Goal: Information Seeking & Learning: Learn about a topic

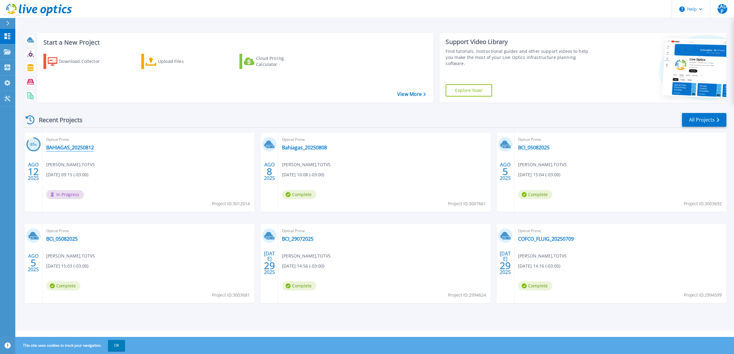
click at [72, 146] on link "BAHIAGAS_20250812" at bounding box center [70, 148] width 48 height 6
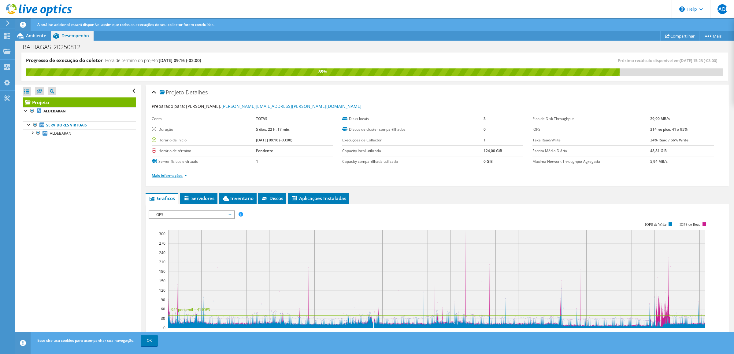
click at [177, 178] on link "Mais informações" at bounding box center [169, 175] width 35 height 5
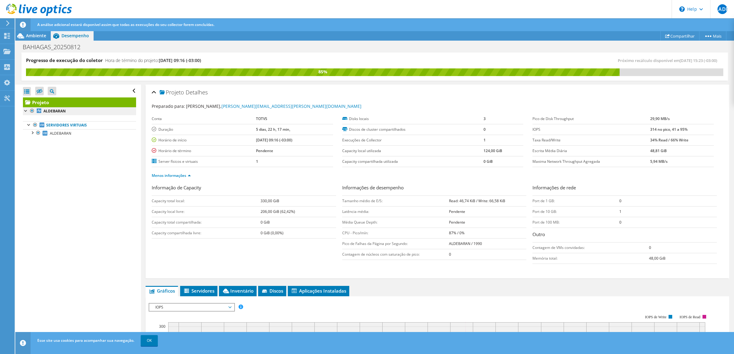
click at [56, 107] on link "Projeto" at bounding box center [79, 103] width 113 height 10
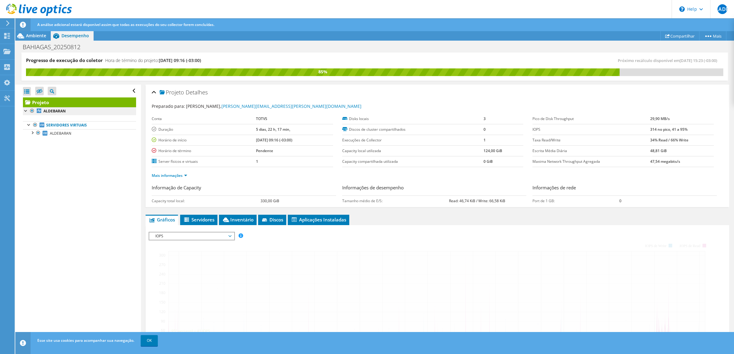
click at [55, 105] on link "Projeto" at bounding box center [79, 103] width 113 height 10
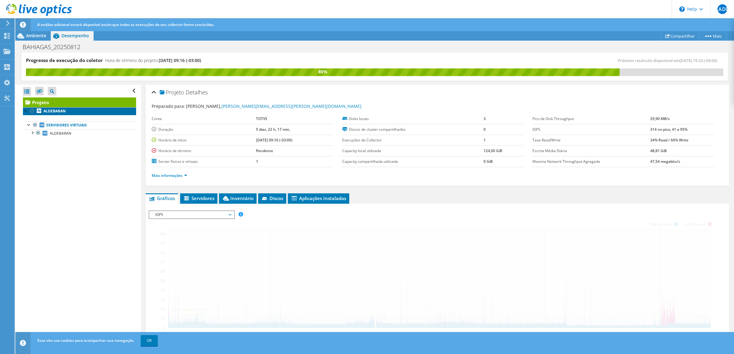
click at [59, 109] on link "ALDEBARAN" at bounding box center [79, 111] width 113 height 8
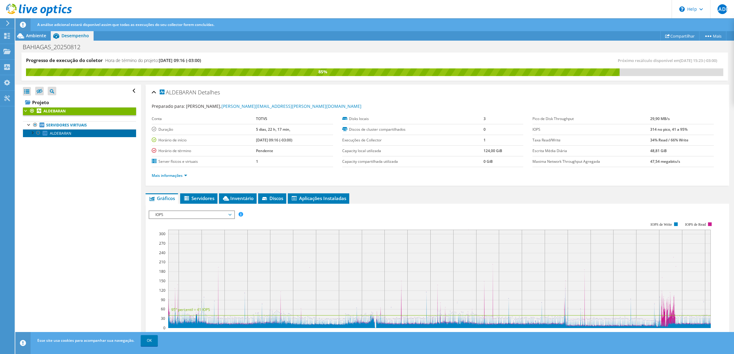
click at [66, 133] on span "ALDEBARAN" at bounding box center [60, 133] width 21 height 5
click at [172, 214] on div at bounding box center [437, 315] width 577 height 209
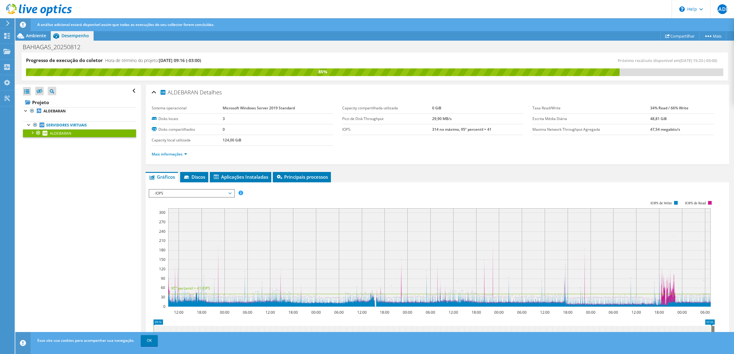
scroll to position [85, 0]
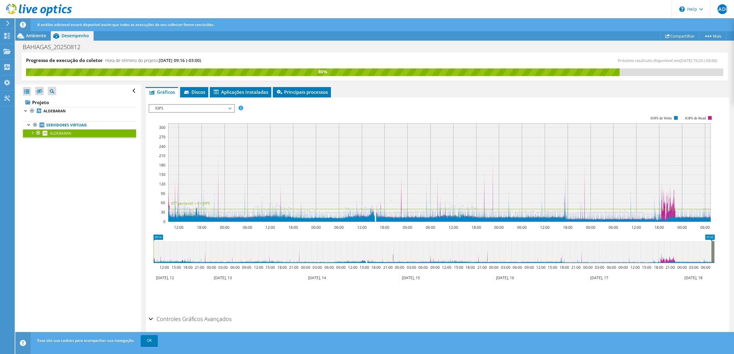
click at [202, 111] on span "IOPS" at bounding box center [191, 108] width 79 height 7
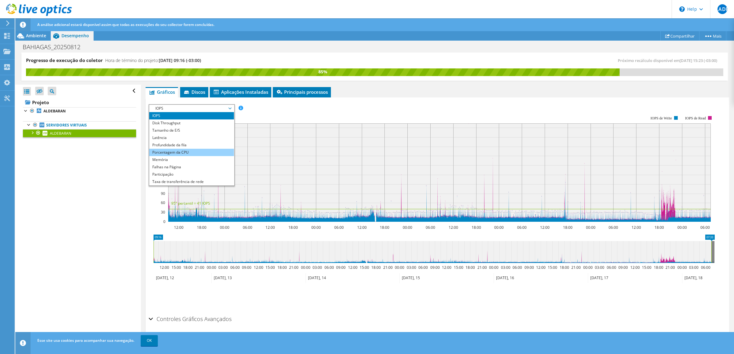
click at [198, 153] on li "Porcentagem da CPU" at bounding box center [191, 152] width 85 height 7
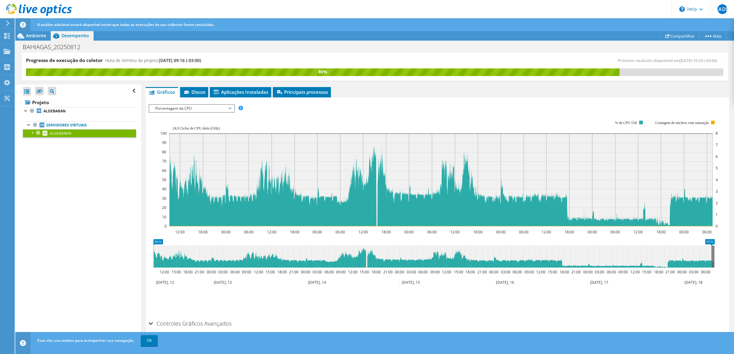
scroll to position [51, 0]
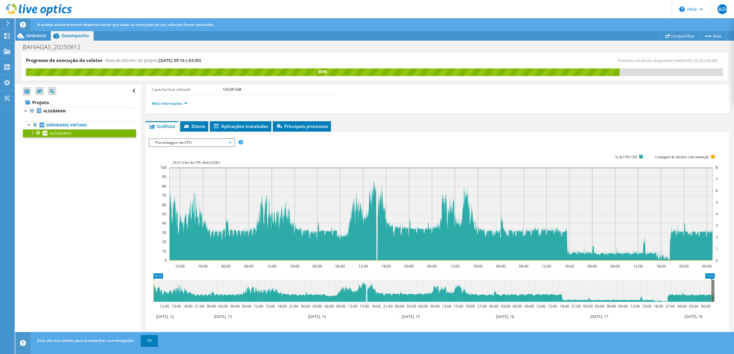
click at [148, 342] on link "OK" at bounding box center [149, 340] width 17 height 11
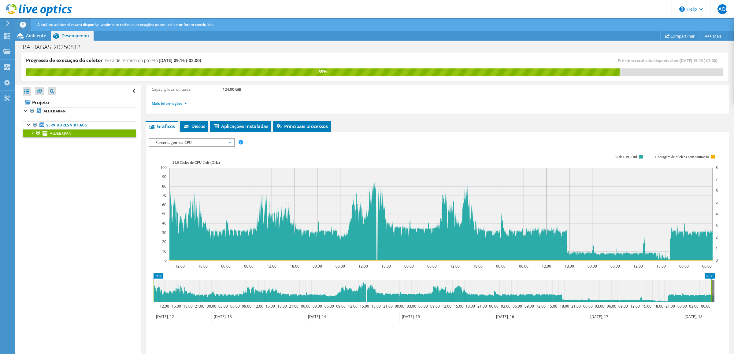
click at [176, 145] on span "Porcentagem da CPU" at bounding box center [191, 142] width 79 height 7
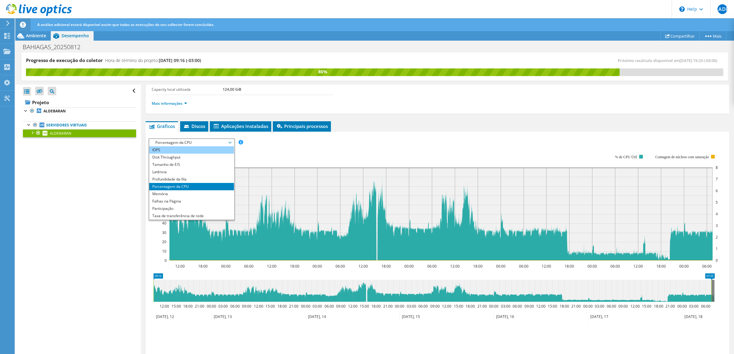
click at [176, 148] on li "IOPS" at bounding box center [191, 149] width 85 height 7
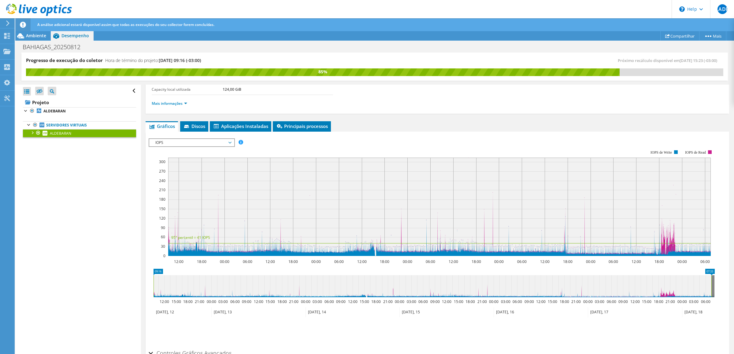
click at [197, 139] on div "IOPS IOPS Disk Throughput Tamanho de E/S Latência Profundidade da fila Porcenta…" at bounding box center [192, 143] width 86 height 9
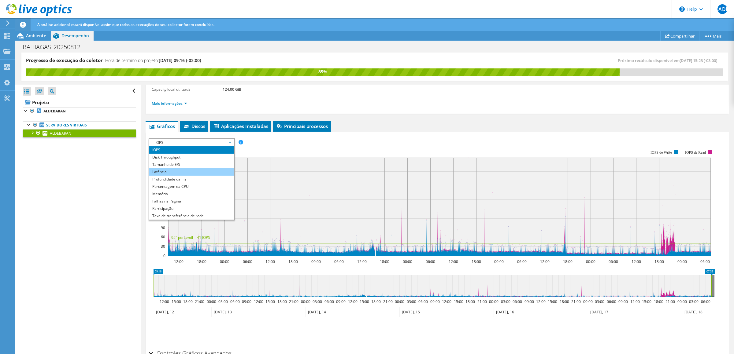
click at [168, 174] on li "Latência" at bounding box center [191, 171] width 85 height 7
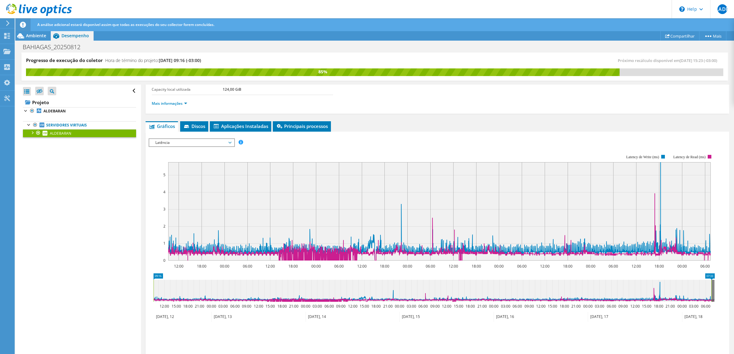
click at [189, 139] on span "Latência" at bounding box center [191, 142] width 79 height 7
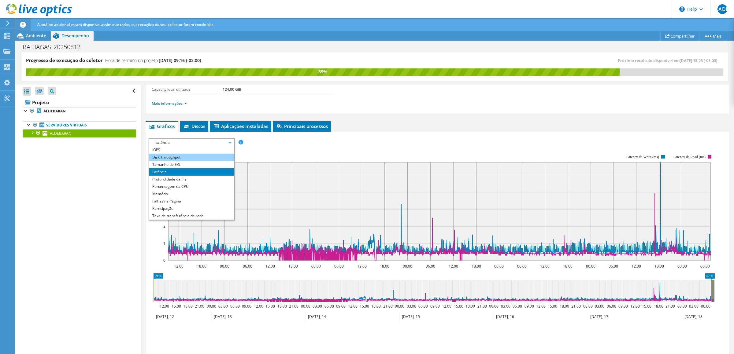
click at [190, 156] on li "Disk Throughput" at bounding box center [191, 157] width 85 height 7
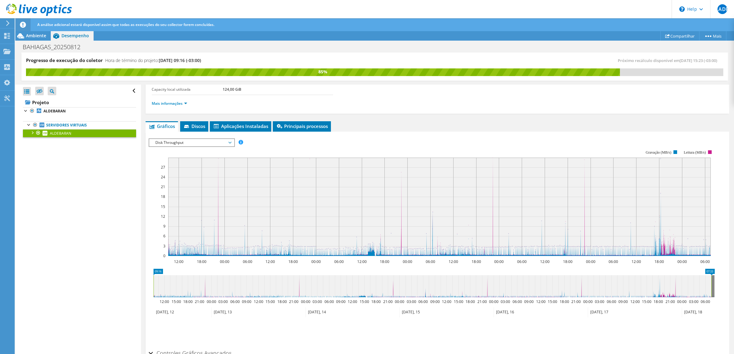
scroll to position [85, 0]
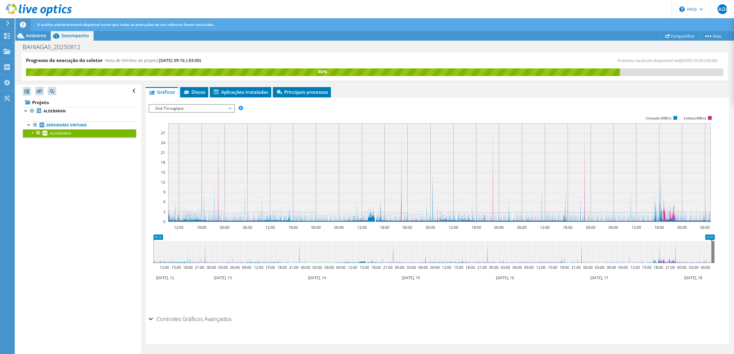
click at [184, 104] on div "Disk Throughput IOPS Disk Throughput Tamanho de E/S Latência Profundidade da fi…" at bounding box center [192, 108] width 86 height 9
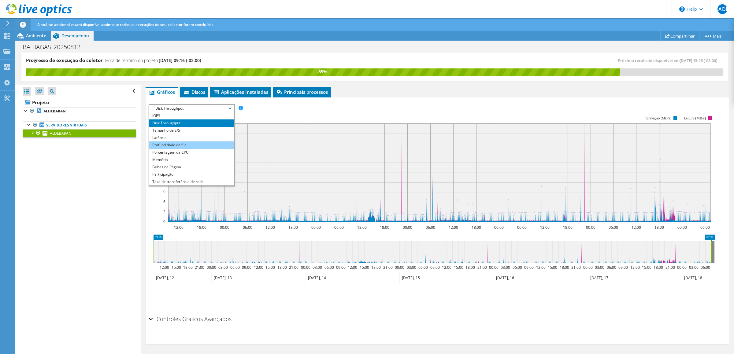
click at [172, 145] on li "Profundidade da fila" at bounding box center [191, 145] width 85 height 7
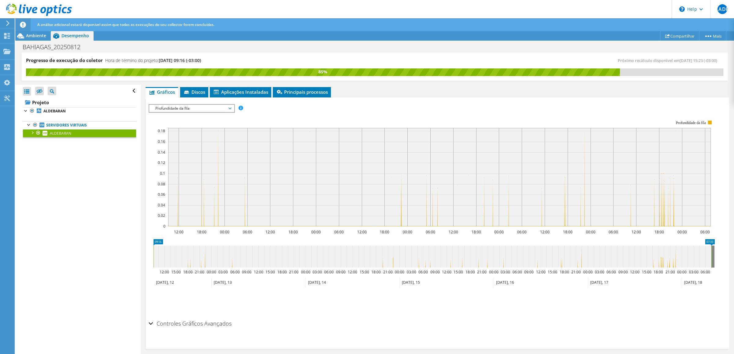
scroll to position [51, 0]
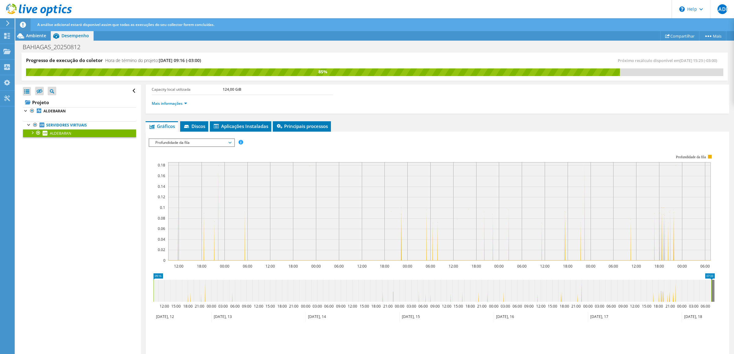
click at [165, 151] on rect at bounding box center [432, 208] width 566 height 122
click at [168, 145] on span "Profundidade da fila" at bounding box center [191, 142] width 79 height 7
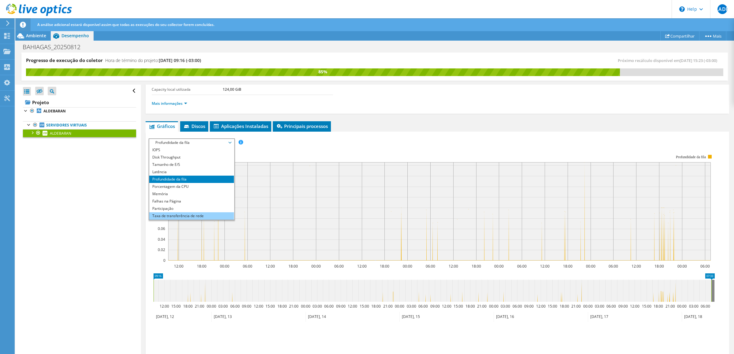
click at [180, 214] on li "Taxa de transferência de rede" at bounding box center [191, 216] width 85 height 7
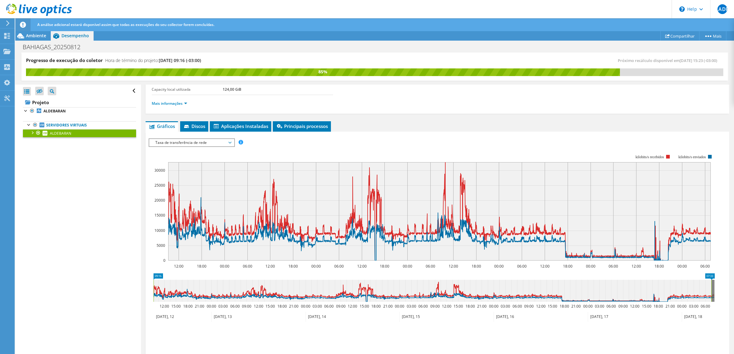
click at [227, 145] on span "Taxa de transferência de rede" at bounding box center [191, 142] width 79 height 7
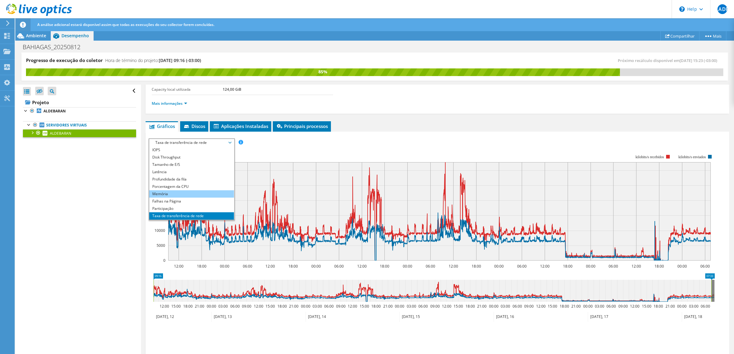
click at [163, 192] on li "Memória" at bounding box center [191, 193] width 85 height 7
